Goal: Task Accomplishment & Management: Use online tool/utility

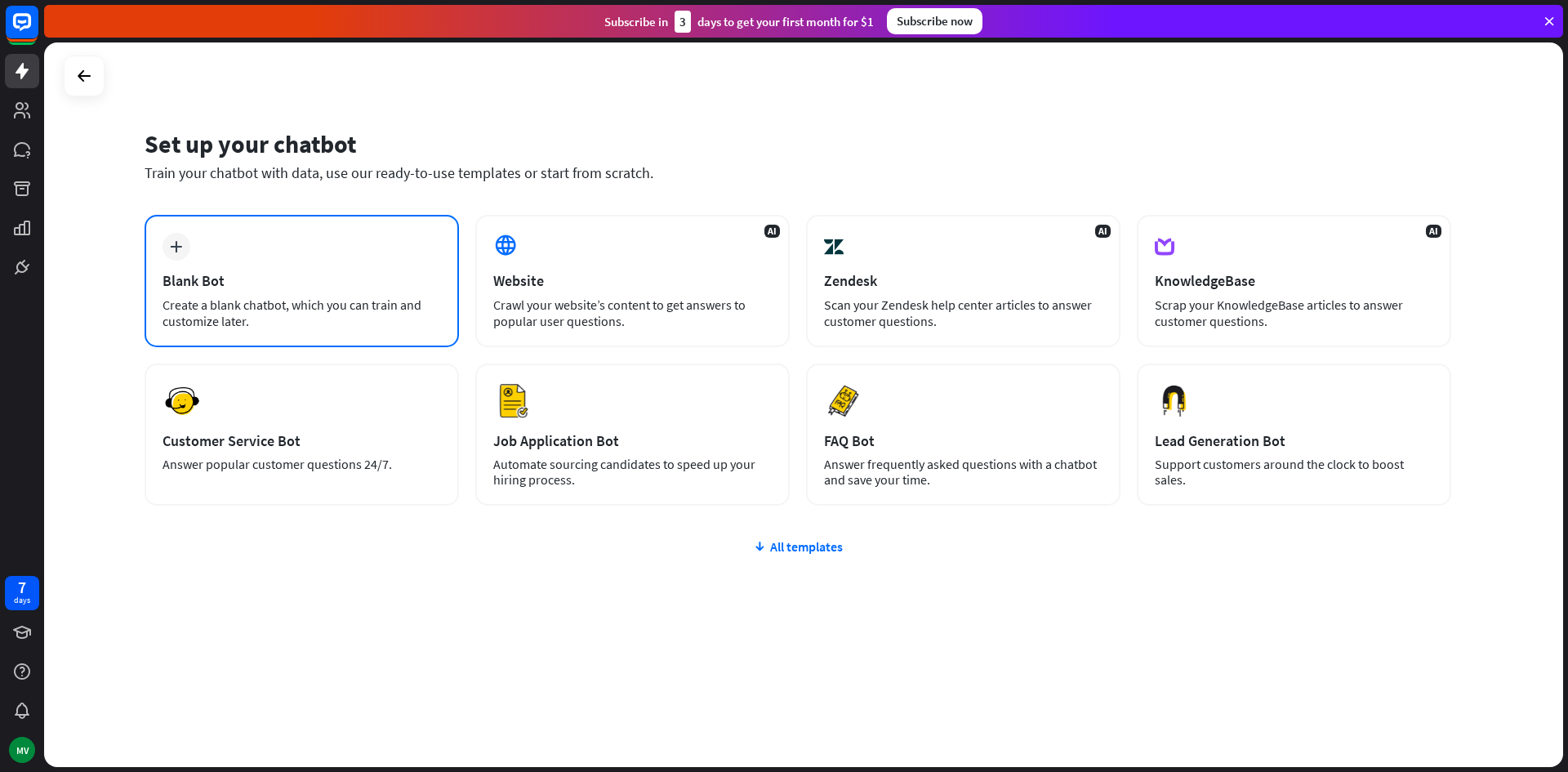
click at [357, 253] on div "plus Blank Bot Create a blank chatbot, which you can train and customize later." at bounding box center [302, 281] width 314 height 132
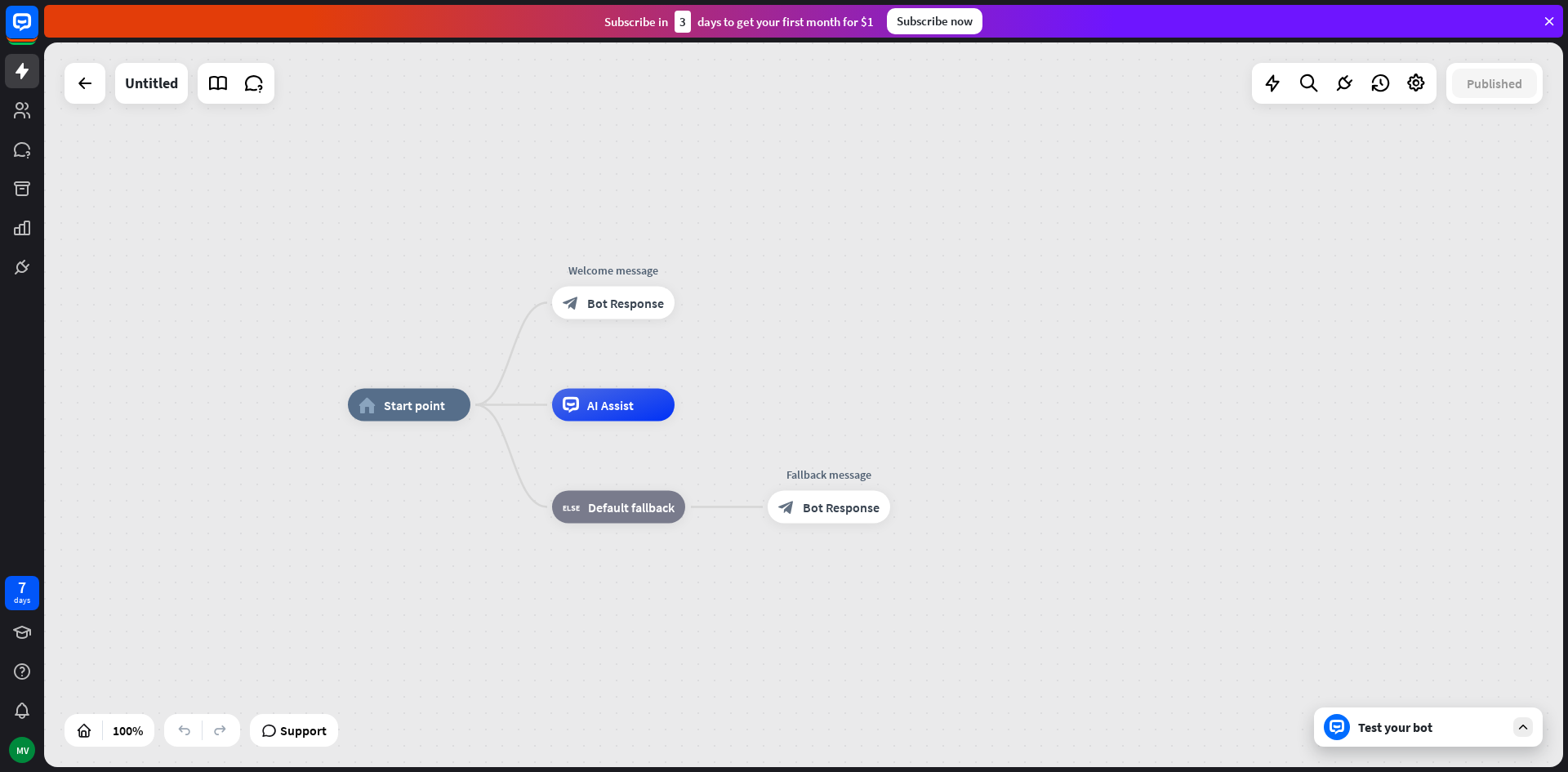
click at [1381, 719] on div "Test your bot" at bounding box center [1431, 726] width 147 height 16
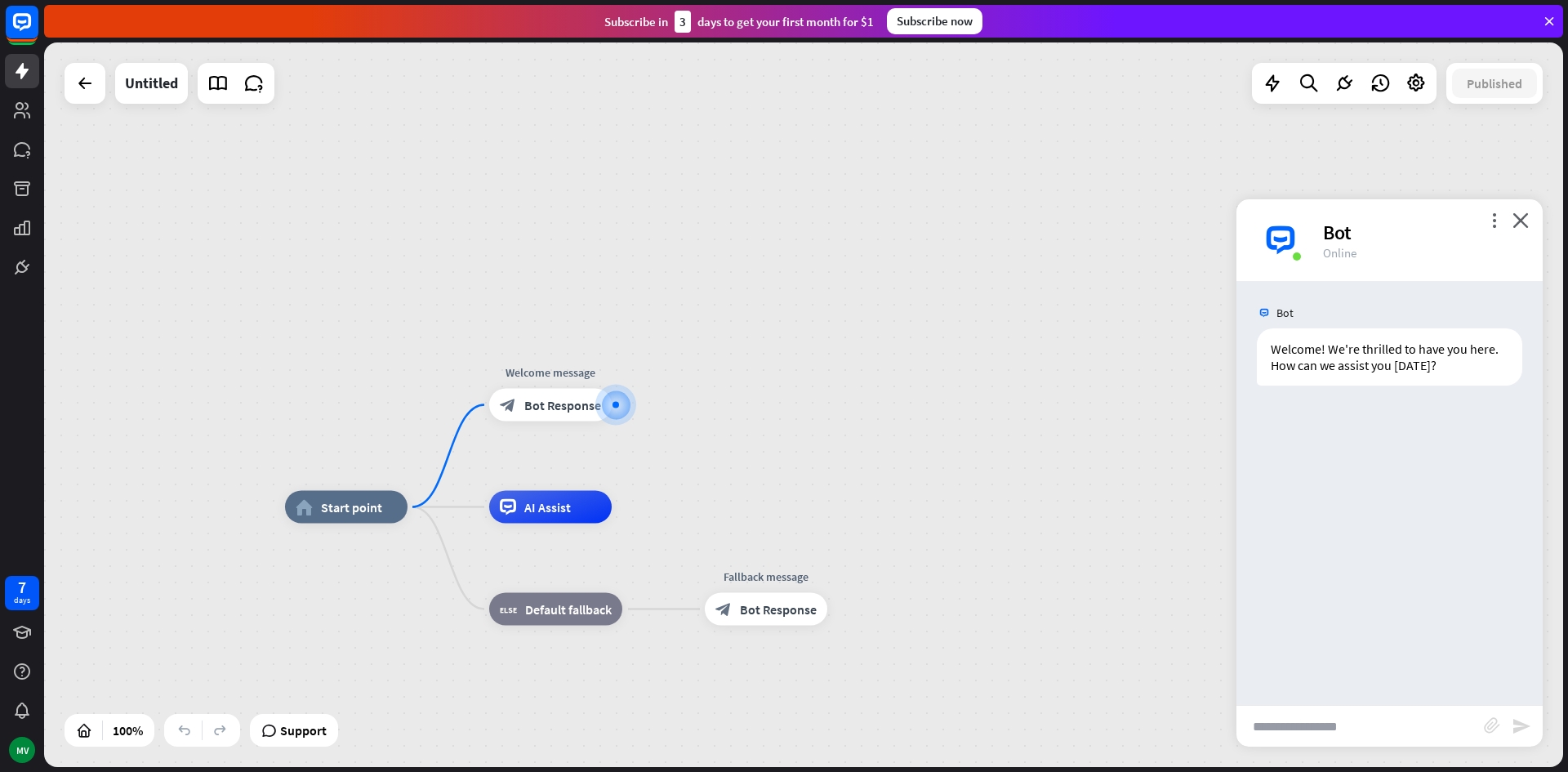
click at [1326, 720] on input "text" at bounding box center [1360, 725] width 247 height 41
paste input "**********"
type input "**********"
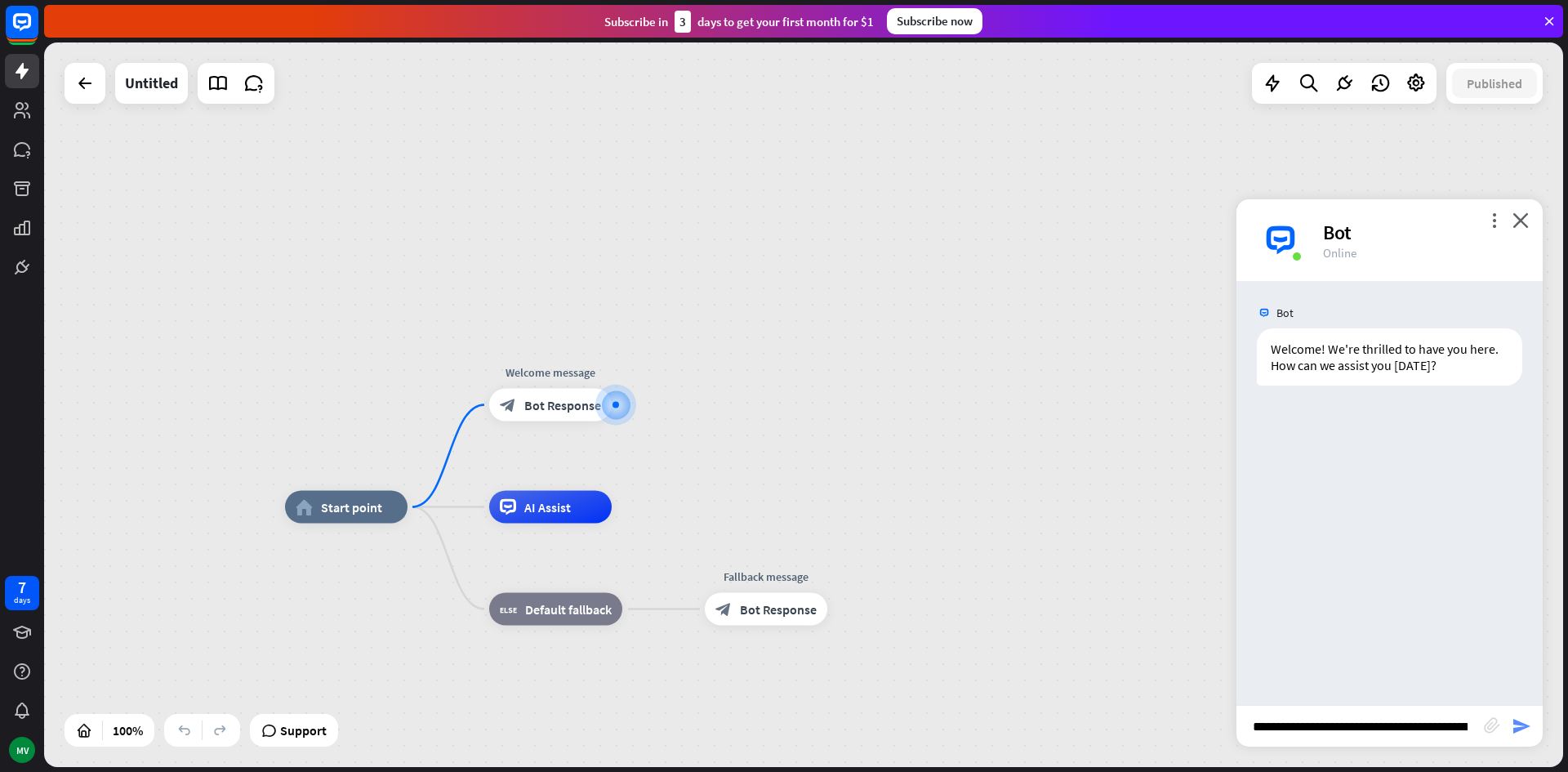
click at [1530, 723] on icon "send" at bounding box center [1521, 726] width 19 height 19
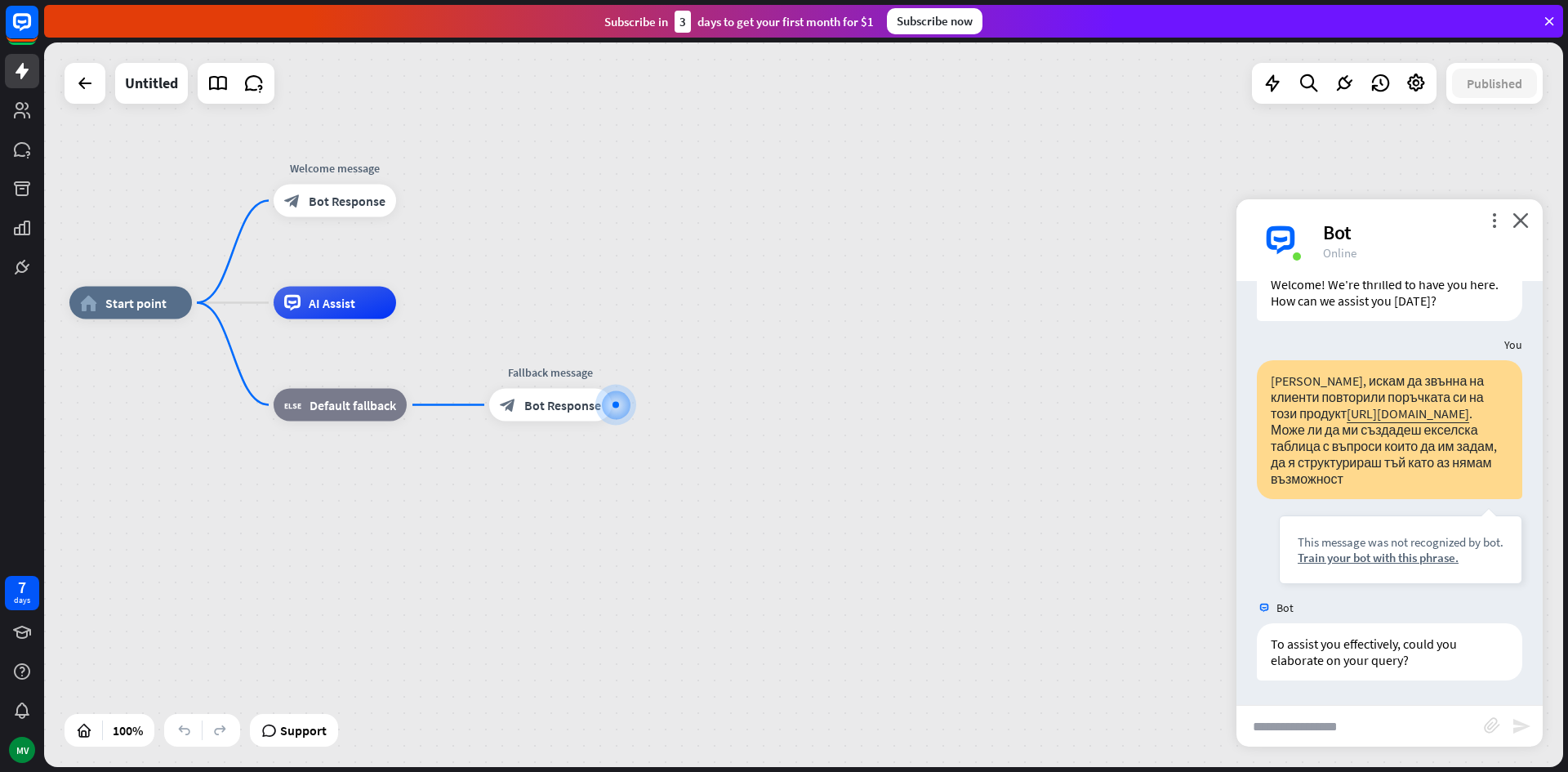
scroll to position [113, 0]
click at [1377, 561] on div "Train your bot with this phrase." at bounding box center [1399, 557] width 206 height 15
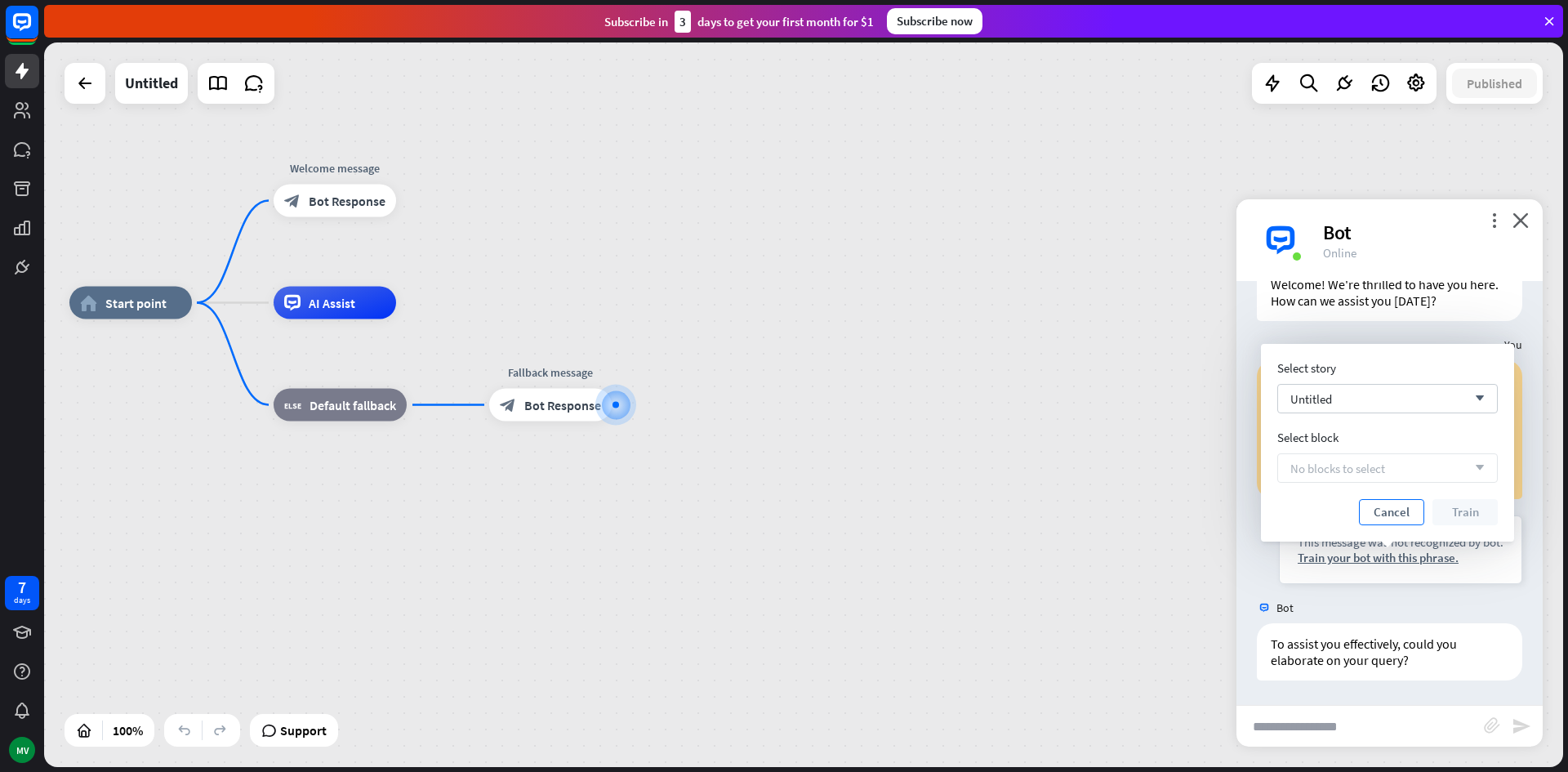
click at [1380, 514] on button "Cancel" at bounding box center [1391, 511] width 65 height 26
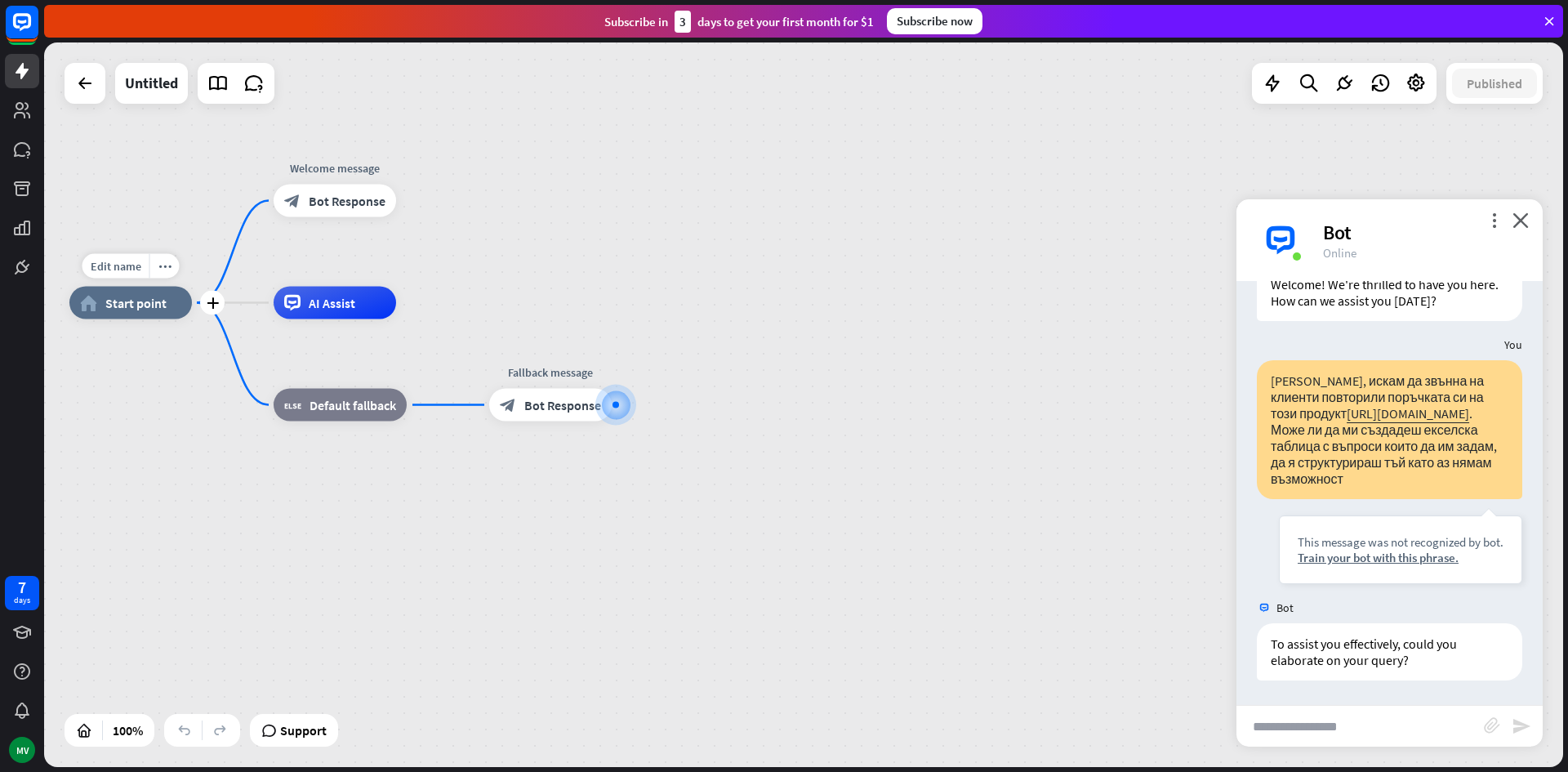
click at [122, 307] on span "Start point" at bounding box center [136, 303] width 61 height 16
click at [437, 469] on div "home_2 Start point Welcome message block_bot_response Bot Response AI Assist bl…" at bounding box center [828, 665] width 1518 height 724
click at [523, 404] on div "block_bot_response Bot Response" at bounding box center [551, 405] width 123 height 33
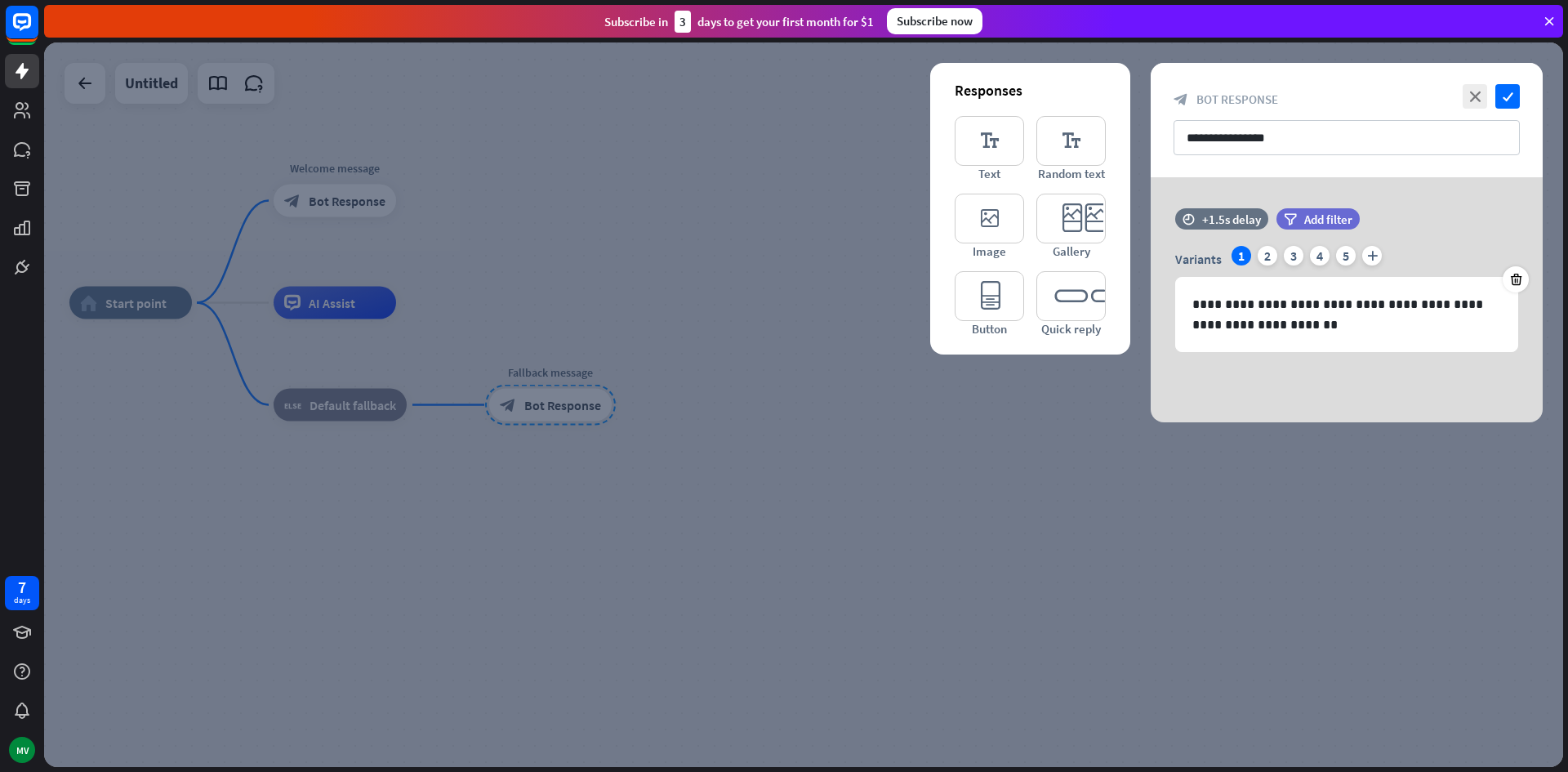
click at [1099, 519] on div at bounding box center [803, 404] width 1518 height 724
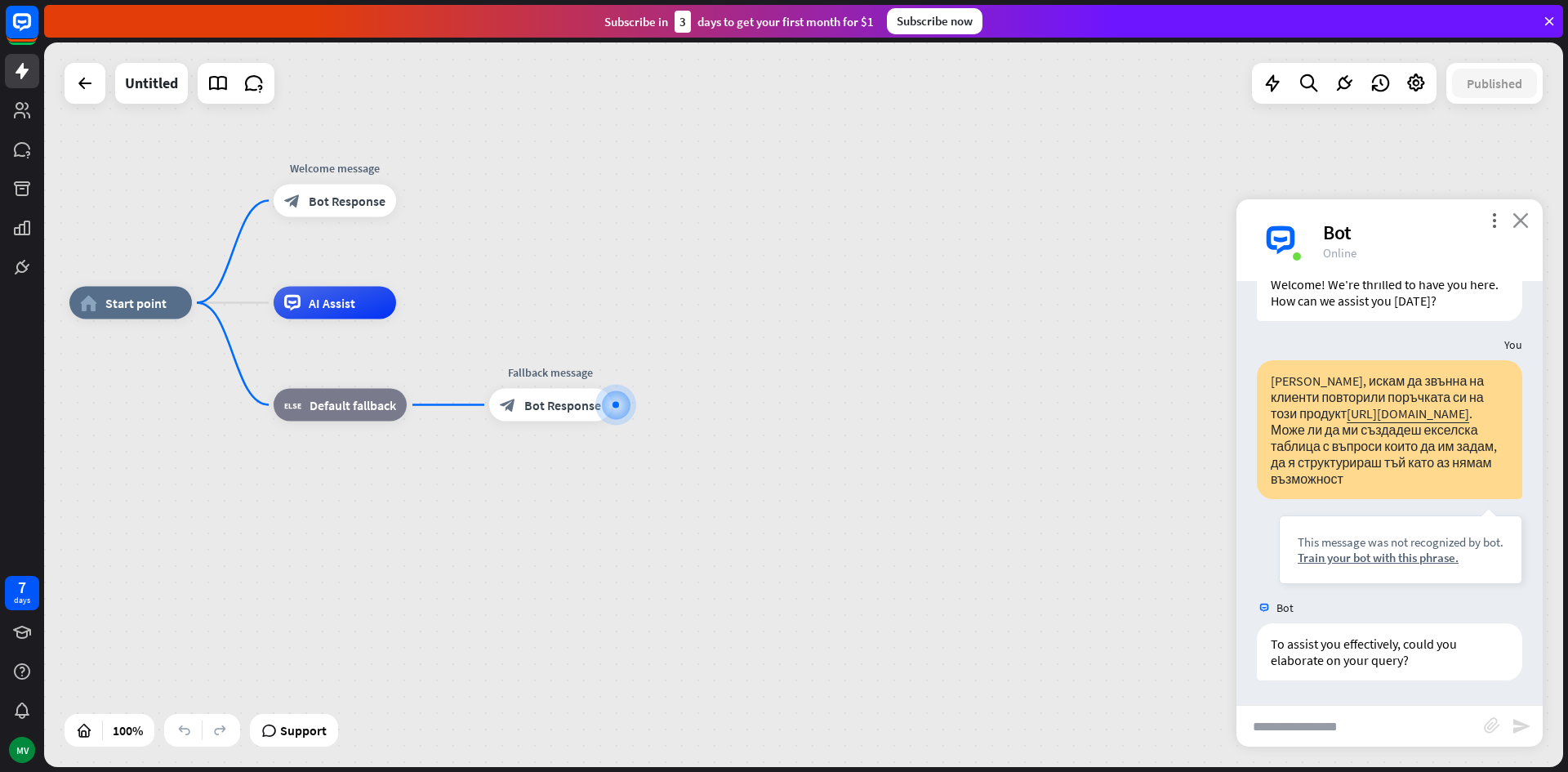
click at [1519, 216] on icon "close" at bounding box center [1520, 220] width 16 height 15
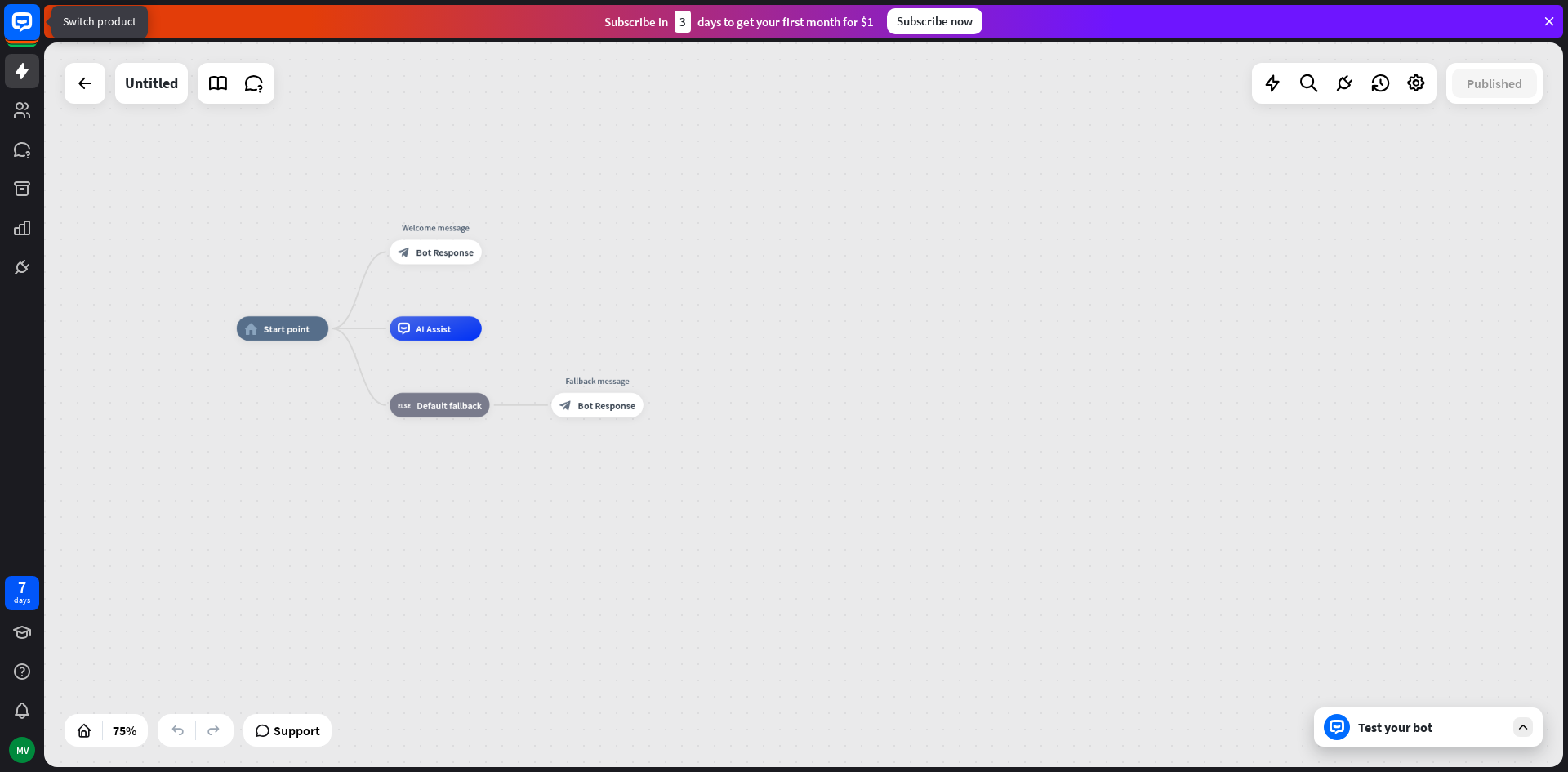
click at [17, 19] on rect at bounding box center [22, 22] width 36 height 36
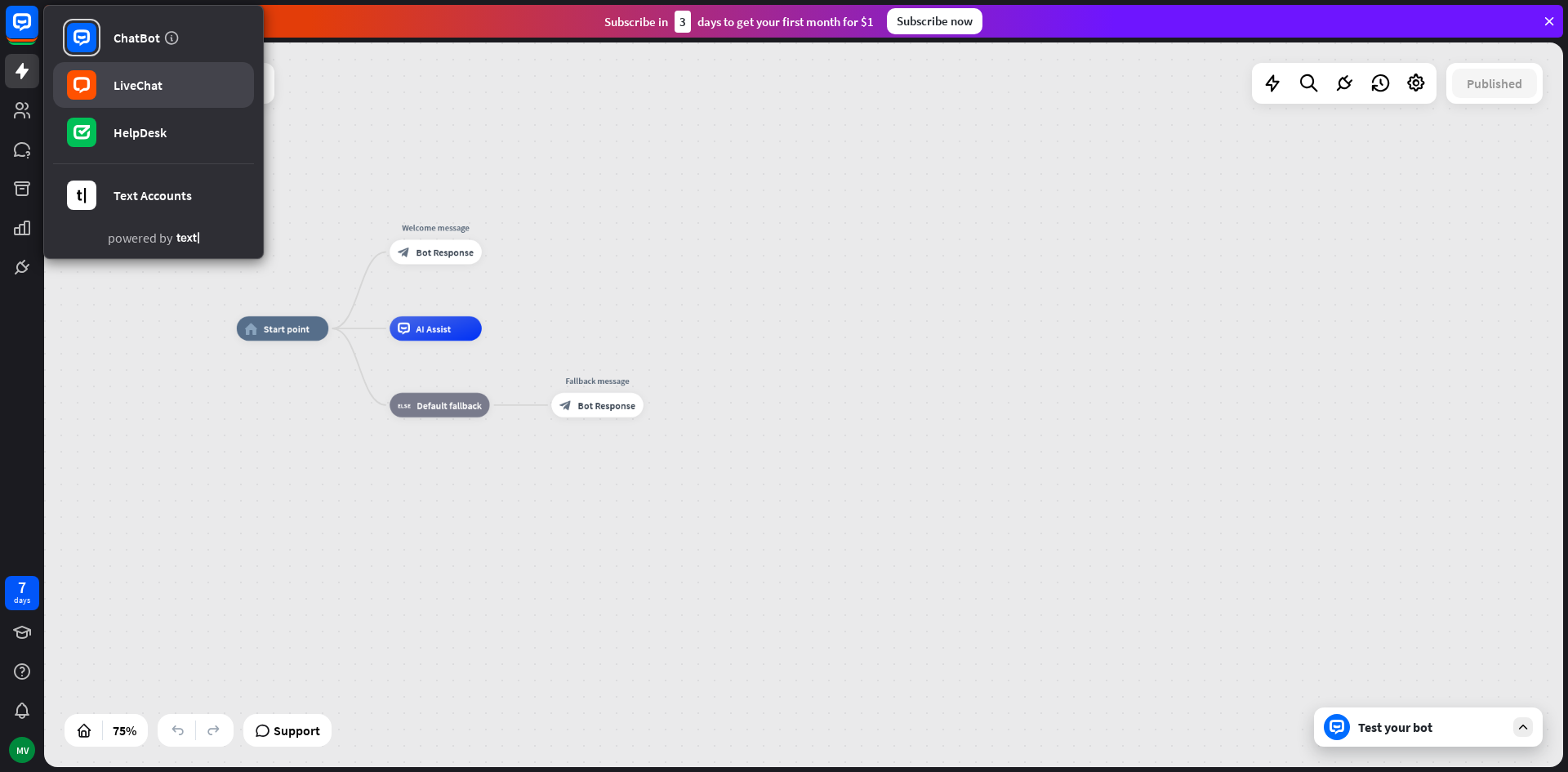
click at [154, 79] on div "LiveChat" at bounding box center [137, 84] width 49 height 16
